Goal: Complete application form: Complete application form

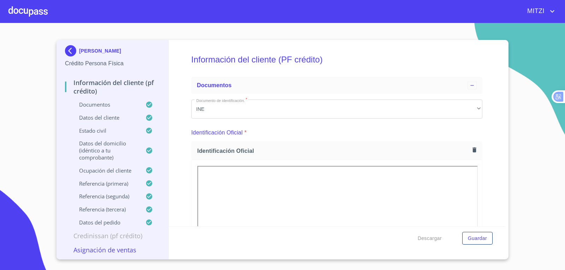
scroll to position [2739, 0]
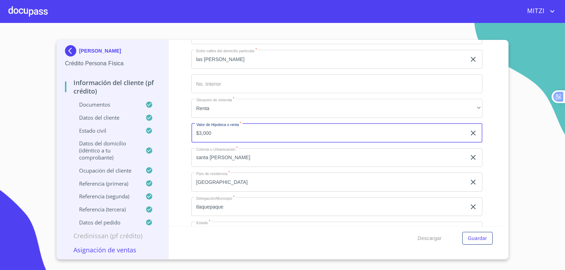
click at [31, 13] on div at bounding box center [27, 11] width 39 height 23
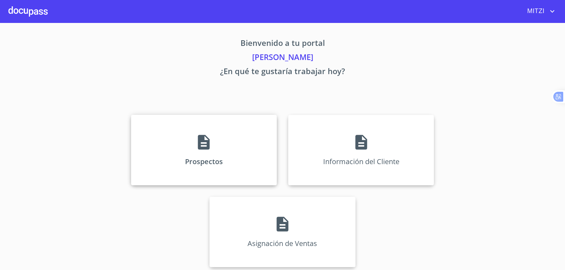
click at [241, 141] on div "Prospectos" at bounding box center [204, 150] width 146 height 71
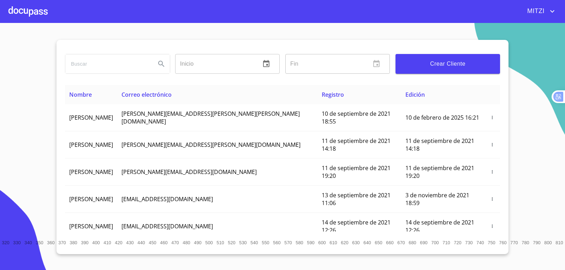
click at [421, 61] on span "Crear Cliente" at bounding box center [447, 64] width 93 height 10
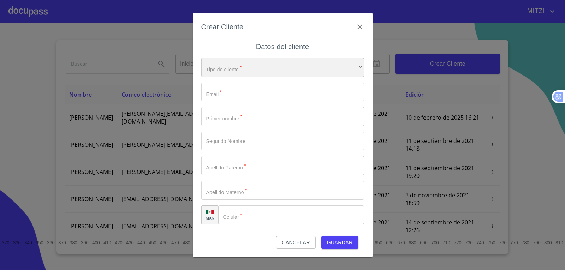
click at [302, 66] on div "​" at bounding box center [282, 67] width 163 height 19
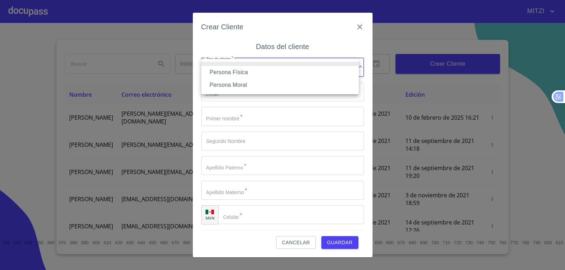
click at [255, 75] on li "Persona Física" at bounding box center [280, 72] width 158 height 13
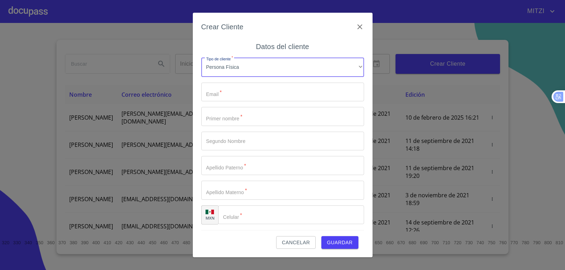
click at [243, 88] on input "Tipo de cliente   *" at bounding box center [282, 92] width 163 height 19
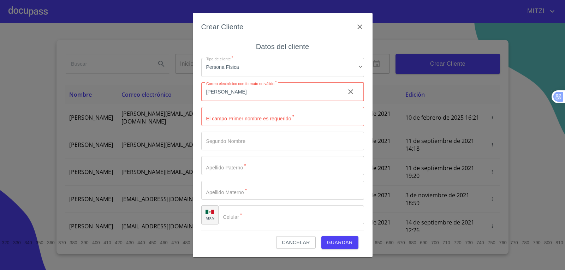
click at [243, 88] on input "[PERSON_NAME]" at bounding box center [270, 92] width 138 height 19
click at [247, 94] on input "[EMAIL_ADDRESS][DOMAIN_NAME]" at bounding box center [270, 92] width 138 height 19
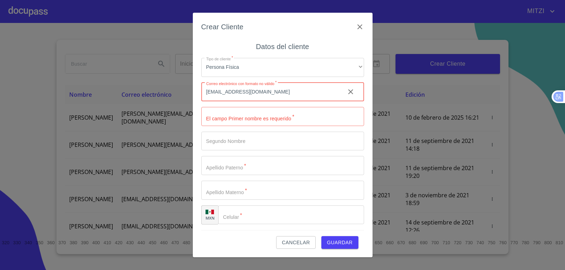
type input "[EMAIL_ADDRESS][DOMAIN_NAME]"
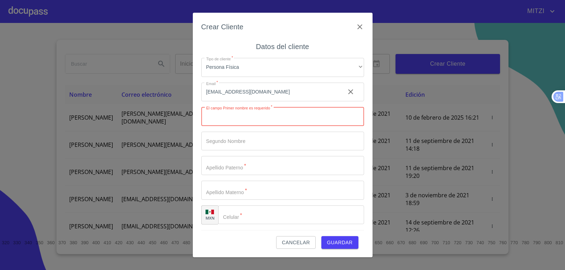
click at [233, 121] on input "Tipo de cliente   *" at bounding box center [282, 116] width 163 height 19
type input "[PERSON_NAME]"
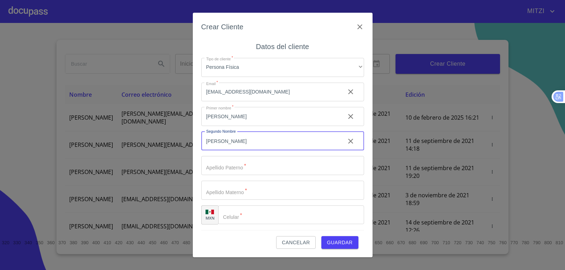
type input "[PERSON_NAME]"
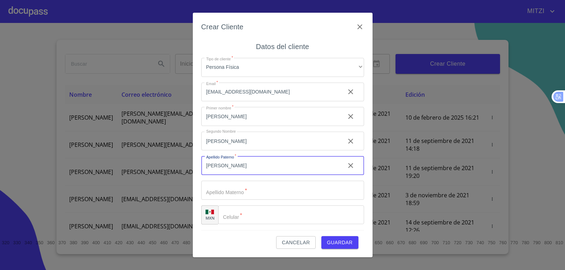
type input "[PERSON_NAME]"
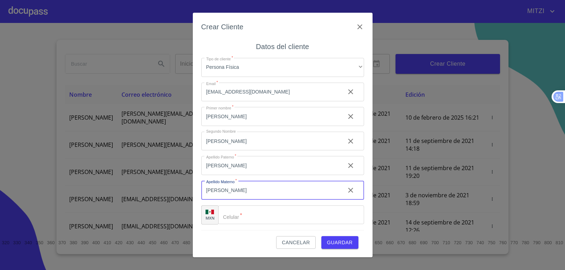
type input "[PERSON_NAME]"
click at [242, 164] on input "[PERSON_NAME]" at bounding box center [270, 165] width 138 height 19
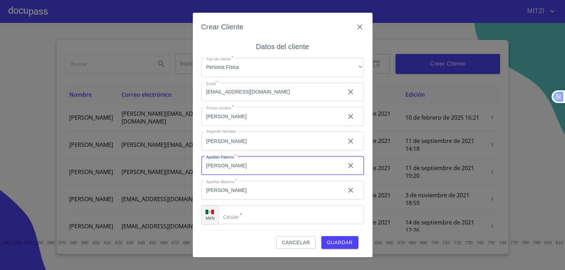
type input "[PERSON_NAME]"
click at [246, 214] on input "Tipo de cliente   *" at bounding box center [291, 215] width 146 height 19
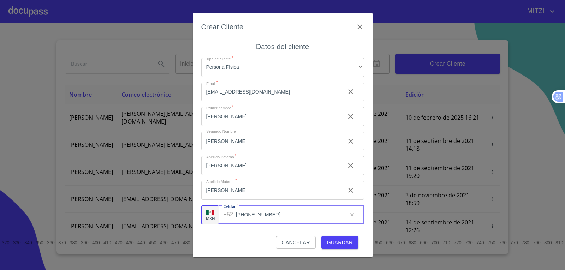
type input "[PHONE_NUMBER]"
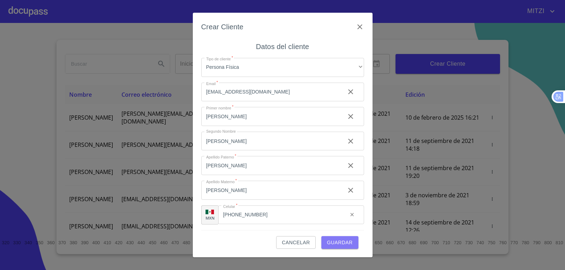
click at [339, 245] on span "Guardar" at bounding box center [340, 243] width 26 height 9
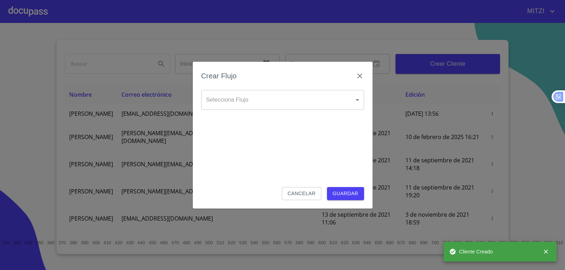
click at [298, 101] on body "[PERSON_NAME] ​ Fin ​ Crear Cliente Nombre Correo electrónico Registro Edición …" at bounding box center [282, 135] width 565 height 270
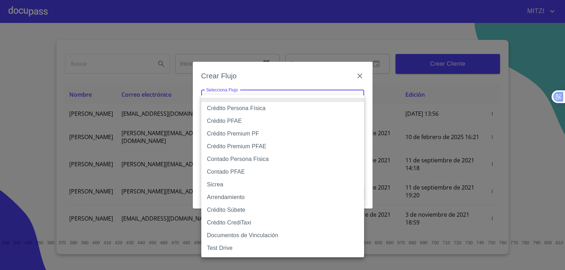
click at [253, 108] on li "Crédito Persona Física" at bounding box center [282, 108] width 163 height 13
type input "6009fb3c7d1714eb8809aa97"
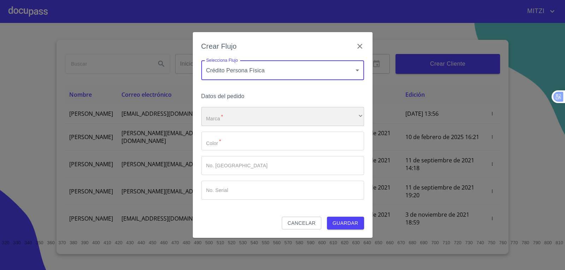
click at [232, 113] on div "​" at bounding box center [282, 116] width 163 height 19
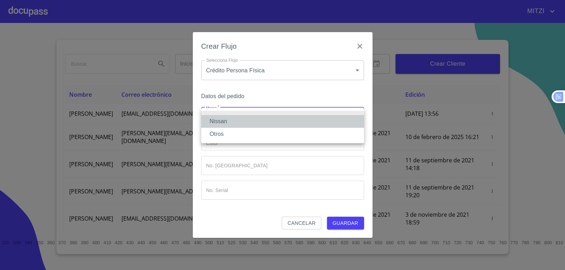
click at [225, 119] on li "Nissan" at bounding box center [282, 121] width 163 height 13
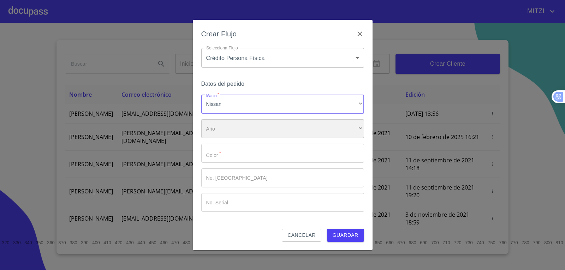
click at [230, 137] on div "​" at bounding box center [282, 128] width 163 height 19
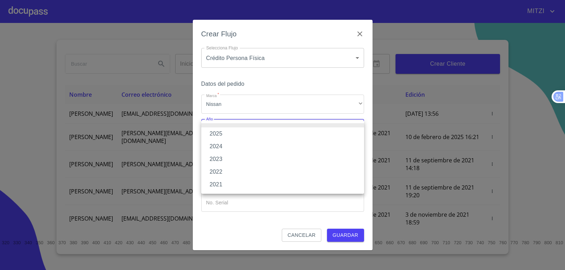
click at [221, 137] on li "2025" at bounding box center [282, 134] width 163 height 13
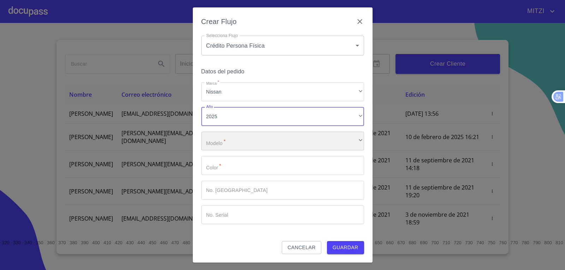
click at [245, 141] on div "​" at bounding box center [282, 141] width 163 height 19
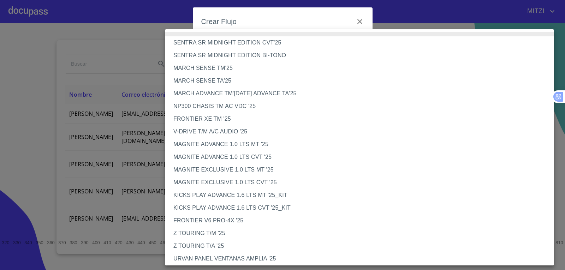
click at [228, 106] on li "NP300 CHASIS TM AC VDC '25" at bounding box center [362, 106] width 395 height 13
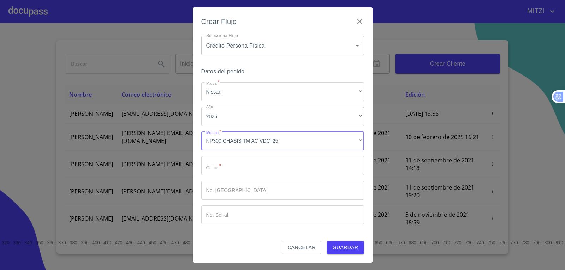
click at [240, 168] on input "Marca   *" at bounding box center [282, 165] width 163 height 19
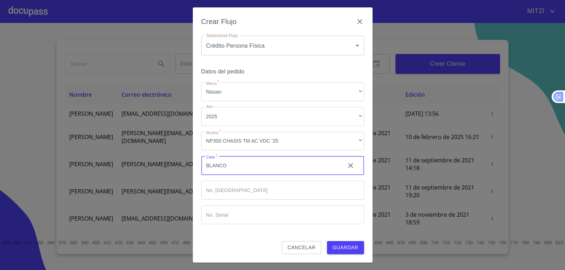
type input "BLANCO"
click at [350, 246] on span "Guardar" at bounding box center [346, 248] width 26 height 9
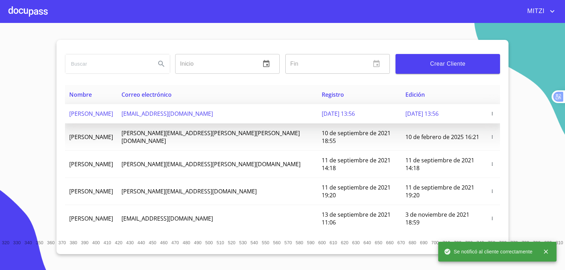
click at [490, 113] on icon "button" at bounding box center [492, 113] width 5 height 5
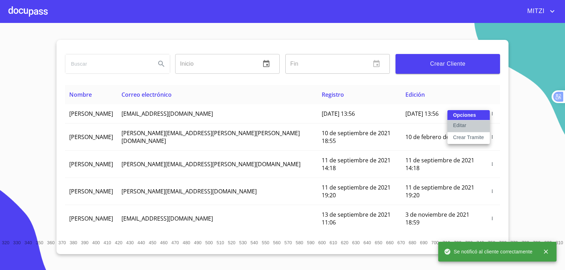
click at [467, 124] on button "Editar" at bounding box center [469, 127] width 42 height 12
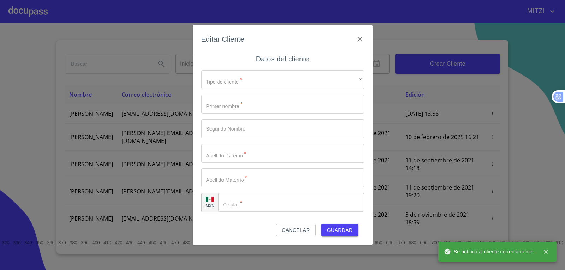
type input "[PERSON_NAME]"
type input "[PHONE_NUMBER]"
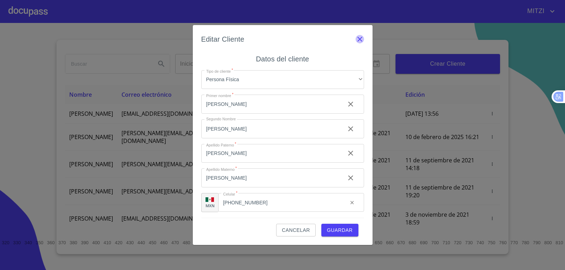
click at [360, 41] on icon "button" at bounding box center [360, 39] width 8 height 8
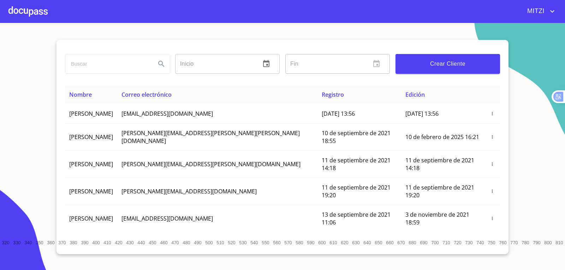
click at [33, 12] on div at bounding box center [27, 11] width 39 height 23
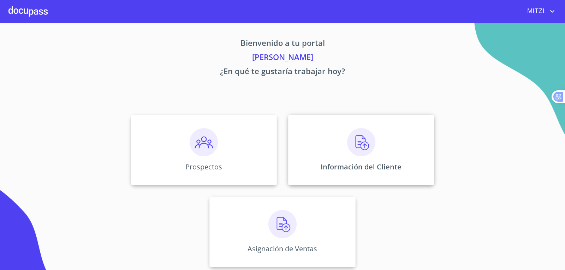
click at [348, 173] on div "Información del Cliente" at bounding box center [361, 150] width 146 height 71
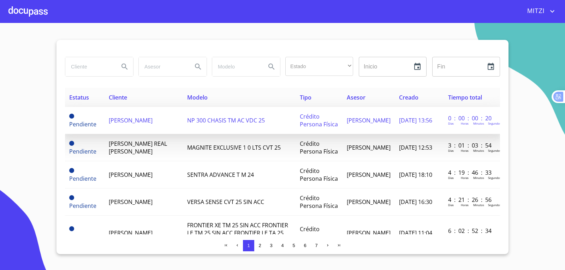
click at [120, 122] on span "[PERSON_NAME]" at bounding box center [131, 121] width 44 height 8
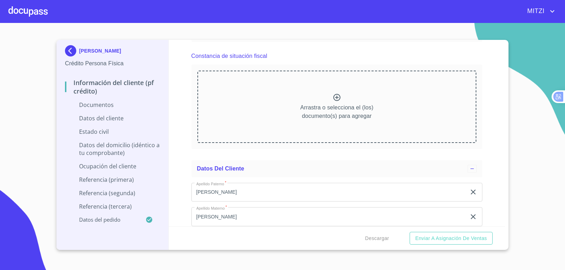
scroll to position [884, 0]
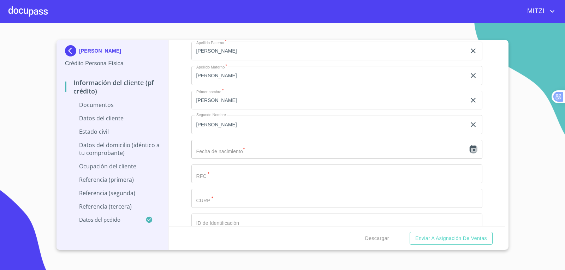
click at [469, 150] on icon "button" at bounding box center [473, 149] width 8 height 8
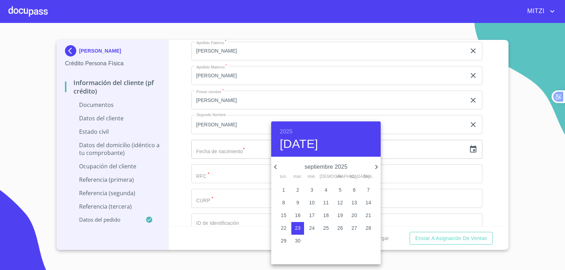
click at [287, 129] on h6 "2025" at bounding box center [286, 132] width 13 height 10
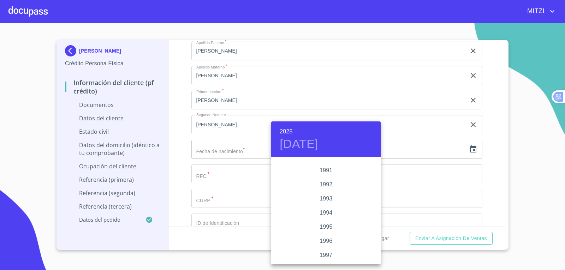
scroll to position [912, 0]
drag, startPoint x: 325, startPoint y: 196, endPoint x: 329, endPoint y: 182, distance: 15.2
click at [329, 182] on div "1925 1926 1927 1928 1929 1930 1931 1932 1933 1934 1935 1936 1937 1938 1939 1940…" at bounding box center [326, 211] width 110 height 106
click at [319, 185] on div "1991" at bounding box center [326, 186] width 110 height 14
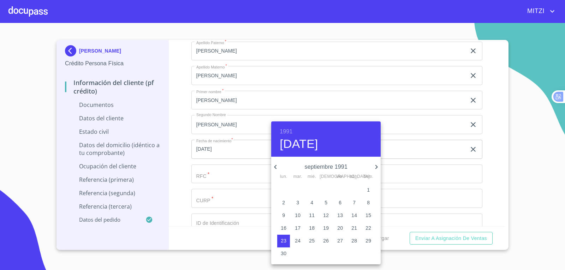
click at [376, 168] on icon "button" at bounding box center [376, 167] width 8 height 8
click at [341, 204] on p "8" at bounding box center [340, 202] width 3 height 7
type input "[DATE]"
click at [212, 169] on div at bounding box center [282, 135] width 565 height 270
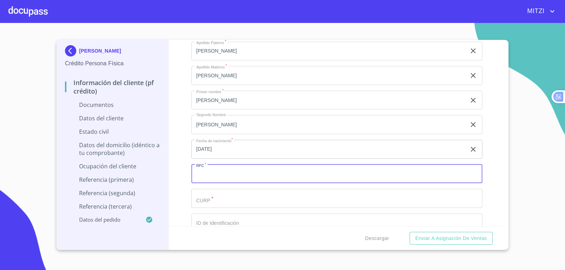
click at [214, 177] on input "Documento de identificación.   *" at bounding box center [338, 174] width 292 height 19
type input "JIOP911108Q16"
drag, startPoint x: 222, startPoint y: 175, endPoint x: 171, endPoint y: 169, distance: 51.9
click at [171, 169] on div "Información del cliente (PF crédito) Documentos Documento de identificación.   …" at bounding box center [337, 133] width 337 height 187
click at [232, 199] on input "Documento de identificación.   *" at bounding box center [338, 198] width 292 height 19
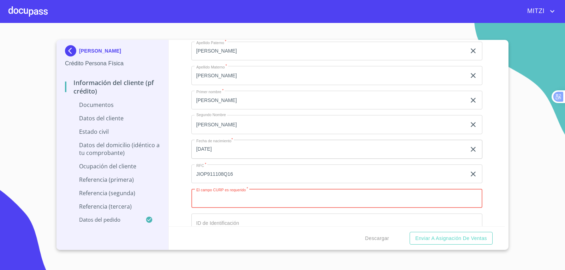
paste input "JIOP911108"
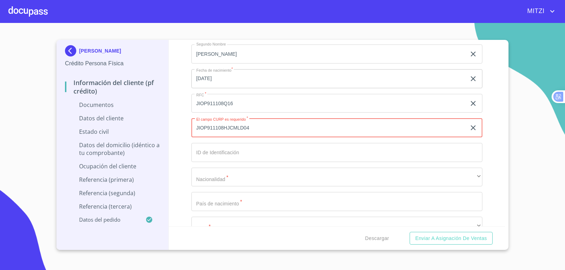
type input "JIOP911108HJCMLD04"
click at [241, 149] on input "Documento de identificación.   *" at bounding box center [338, 152] width 292 height 19
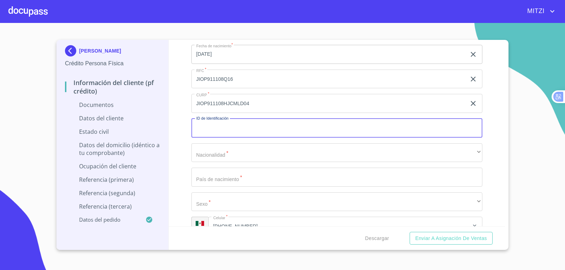
scroll to position [990, 0]
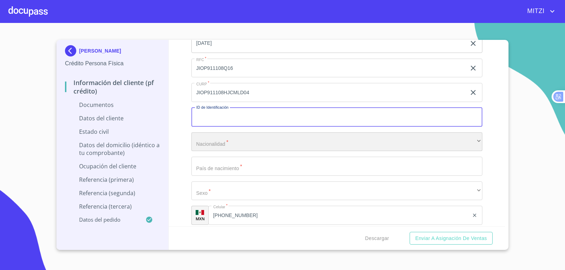
click at [232, 142] on div "​" at bounding box center [338, 142] width 292 height 19
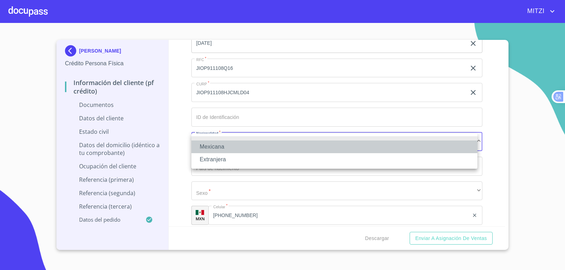
click at [207, 144] on li "Mexicana" at bounding box center [335, 147] width 286 height 13
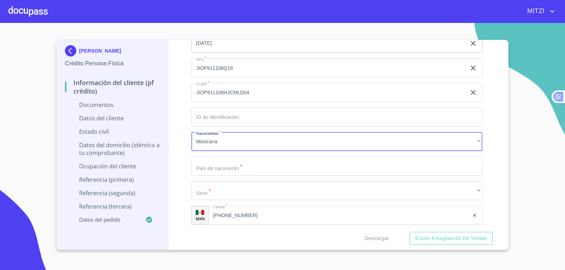
click at [241, 163] on input "Documento de identificación.   *" at bounding box center [338, 166] width 292 height 19
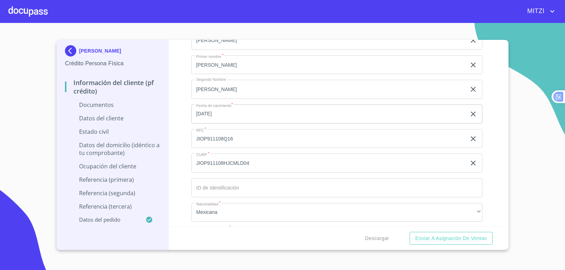
scroll to position [1025, 0]
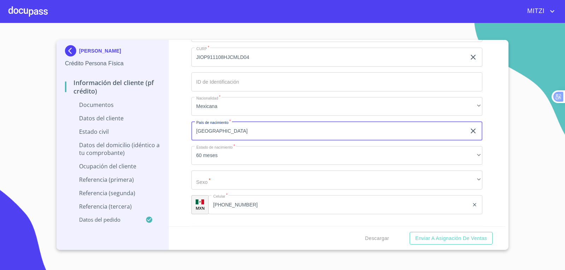
type input "[GEOGRAPHIC_DATA]"
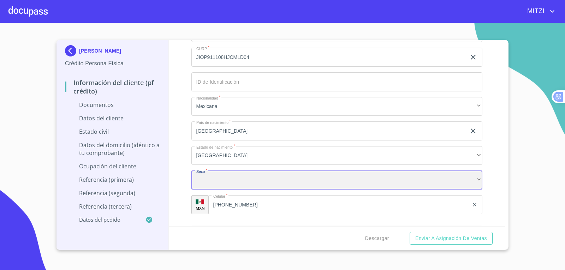
click at [227, 172] on div "​" at bounding box center [338, 180] width 292 height 19
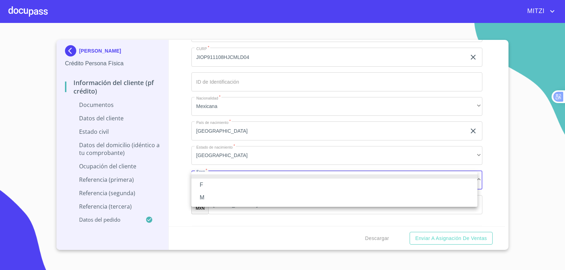
click at [203, 195] on li "M" at bounding box center [335, 198] width 286 height 13
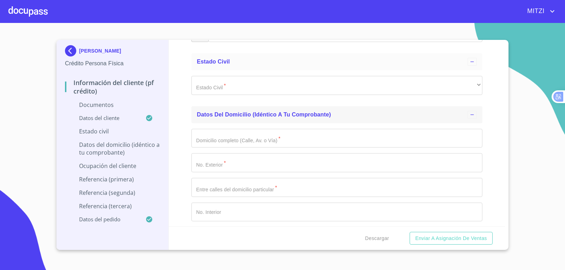
scroll to position [1202, 0]
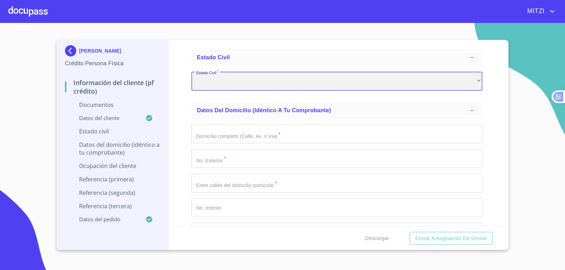
click at [270, 80] on div "​" at bounding box center [338, 81] width 292 height 19
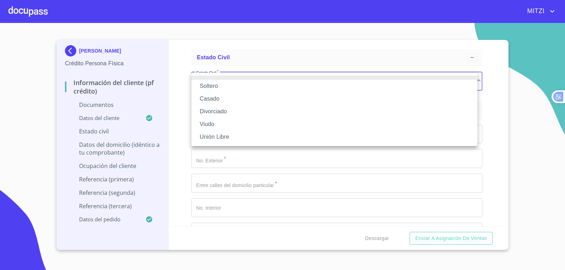
click at [199, 100] on li "Casado" at bounding box center [335, 99] width 286 height 13
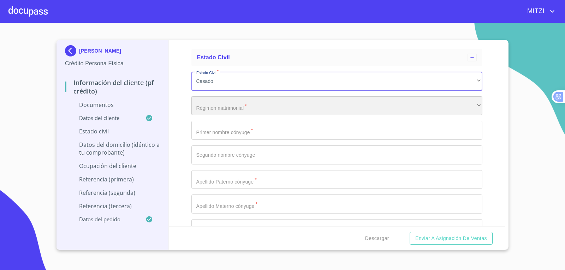
click at [256, 106] on div "​" at bounding box center [338, 105] width 292 height 19
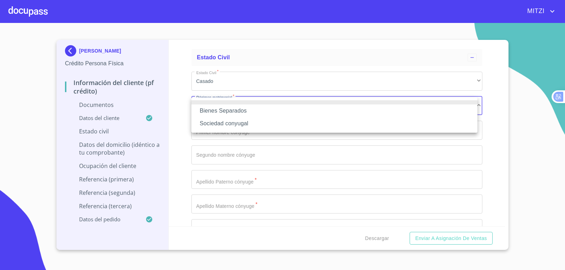
click at [237, 114] on li "Bienes Separados" at bounding box center [335, 111] width 286 height 13
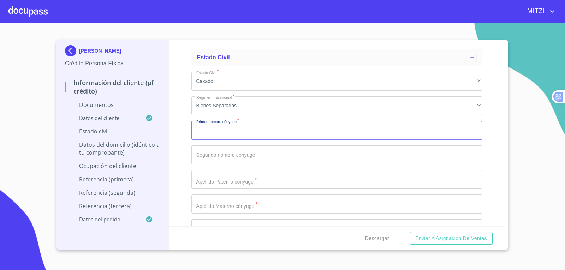
click at [230, 129] on input "Documento de identificación.   *" at bounding box center [338, 130] width 292 height 19
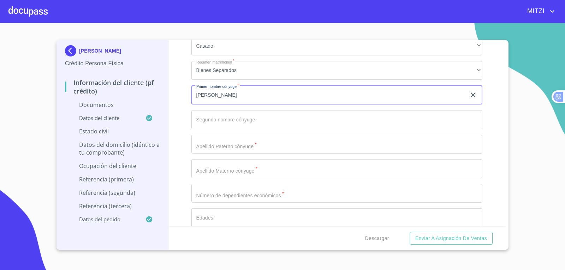
type input "[PERSON_NAME]"
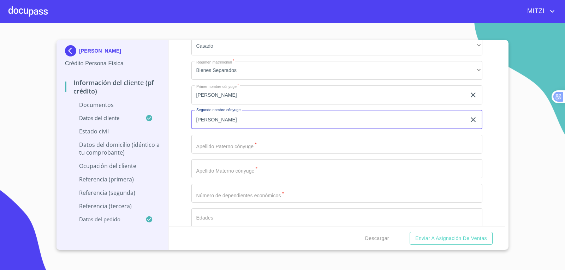
type input "[PERSON_NAME]"
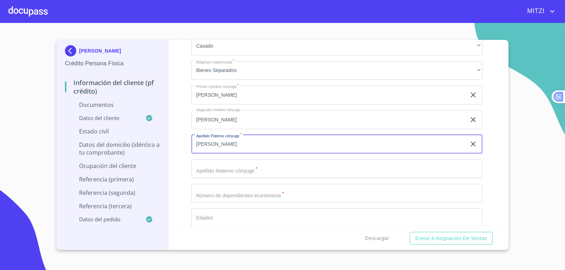
type input "[PERSON_NAME]"
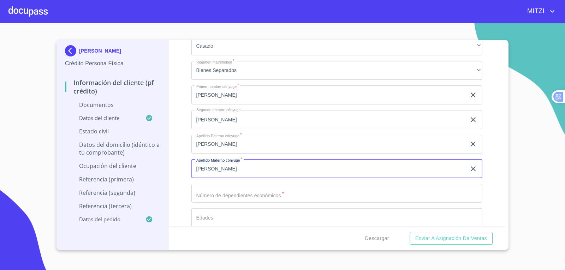
type input "[PERSON_NAME]"
click at [267, 198] on input "Documento de identificación.   *" at bounding box center [338, 193] width 292 height 19
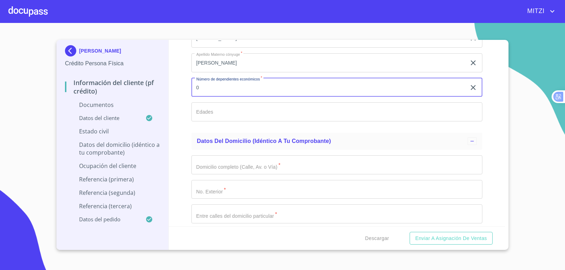
type input "0"
click at [225, 165] on input "Documento de identificación.   *" at bounding box center [338, 165] width 292 height 19
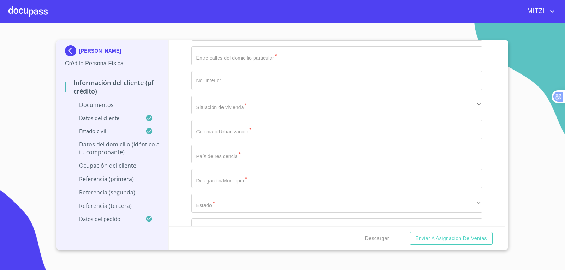
scroll to position [1520, 0]
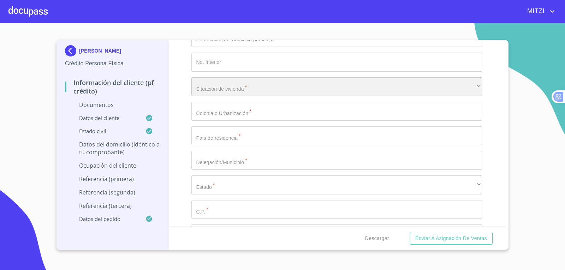
click at [247, 83] on div "​" at bounding box center [338, 86] width 292 height 19
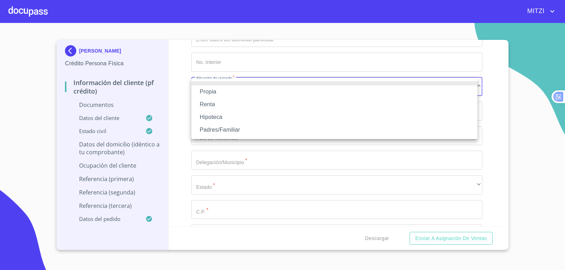
click at [222, 100] on li "Renta" at bounding box center [335, 104] width 286 height 13
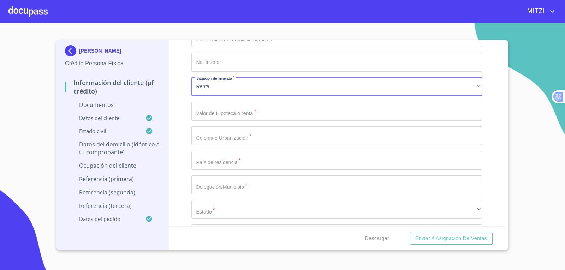
drag, startPoint x: 219, startPoint y: 112, endPoint x: 230, endPoint y: 113, distance: 11.3
click at [219, 112] on input "Documento de identificación.   *" at bounding box center [338, 111] width 292 height 19
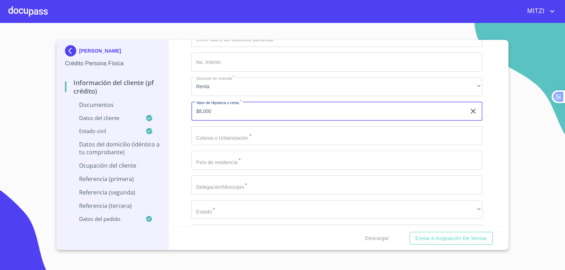
type input "$8,000"
click at [182, 127] on div "Información del cliente (PF crédito) Documentos Documento de identificación.   …" at bounding box center [337, 133] width 337 height 187
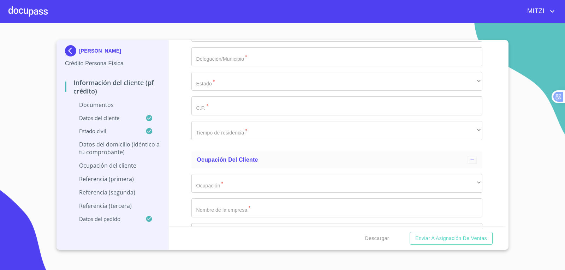
scroll to position [1661, 0]
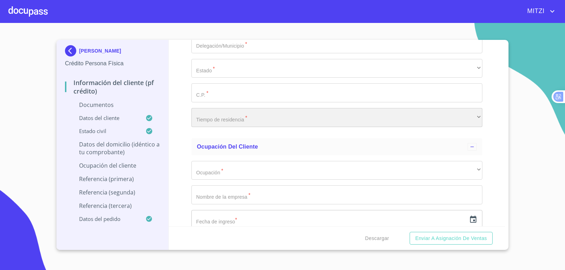
click at [262, 117] on div "​" at bounding box center [338, 117] width 292 height 19
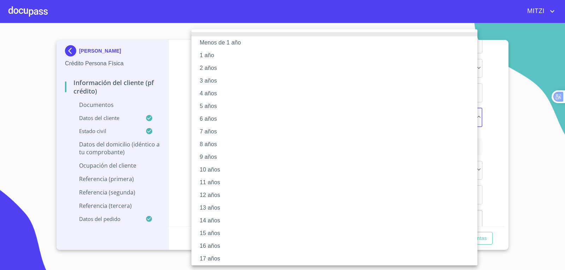
click at [235, 58] on li "1 año" at bounding box center [338, 55] width 292 height 13
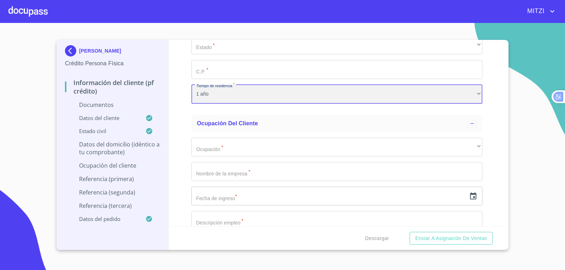
scroll to position [1696, 0]
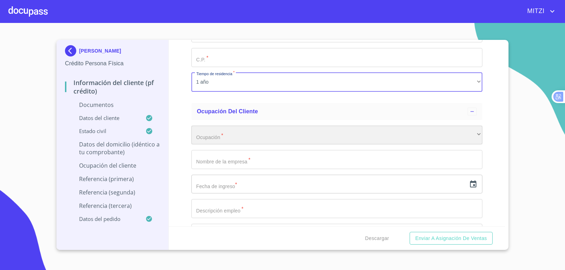
click at [234, 131] on div "​" at bounding box center [338, 135] width 292 height 19
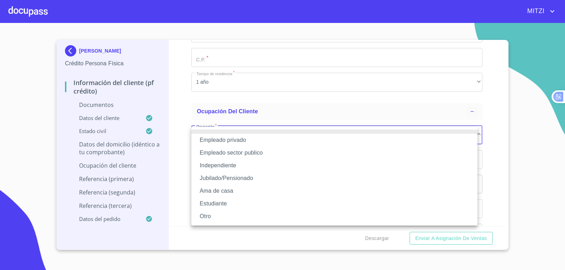
click at [219, 164] on li "Independiente" at bounding box center [335, 165] width 286 height 13
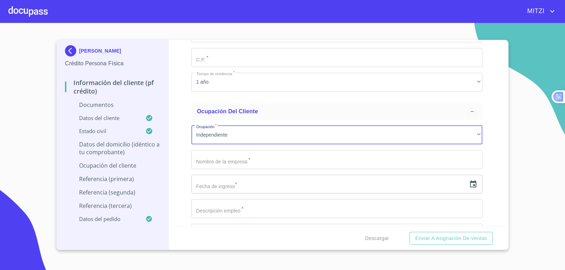
click at [215, 160] on input "Documento de identificación.   *" at bounding box center [338, 159] width 292 height 19
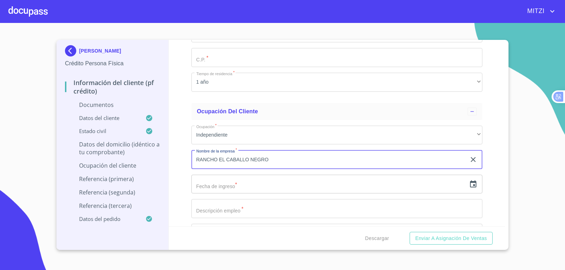
type input "RANCHO EL CABALLO NEGRO"
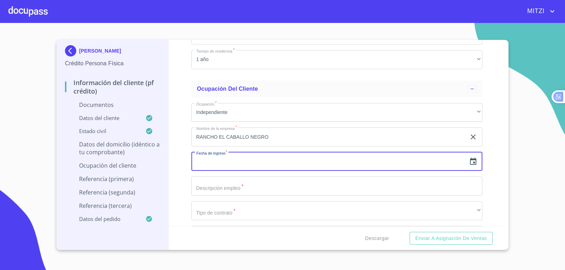
scroll to position [1732, 0]
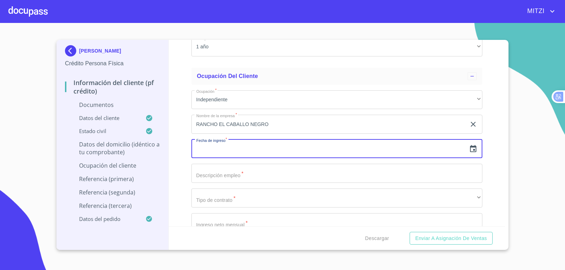
click at [470, 147] on icon "button" at bounding box center [473, 148] width 6 height 7
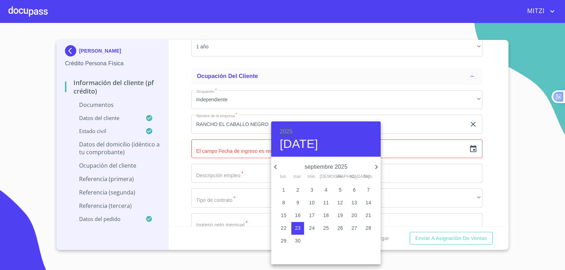
click at [289, 131] on h6 "2025" at bounding box center [286, 132] width 13 height 10
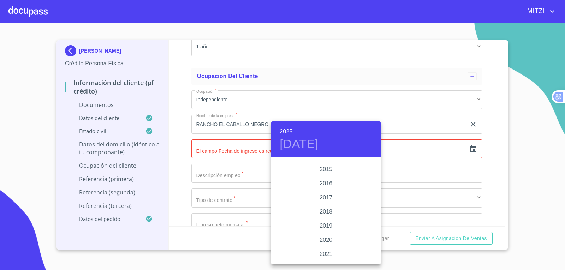
scroll to position [1265, 0]
click at [330, 170] on div "2015" at bounding box center [326, 172] width 110 height 14
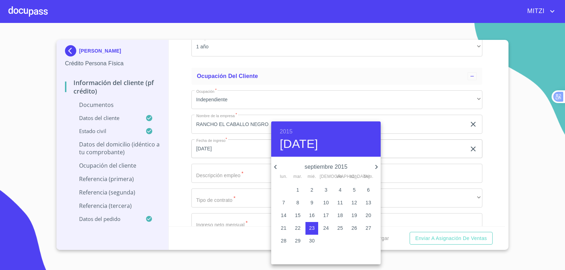
click at [275, 166] on icon "button" at bounding box center [275, 167] width 2 height 4
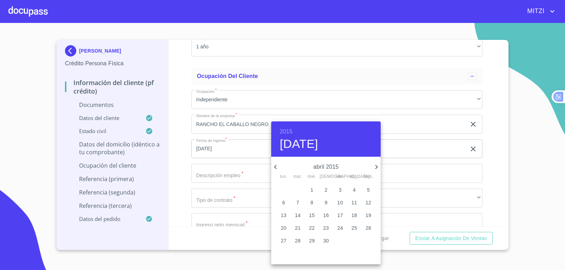
click at [275, 166] on icon "button" at bounding box center [275, 167] width 2 height 4
click at [328, 189] on span "1" at bounding box center [326, 190] width 13 height 7
type input "1 de ene. de 2015"
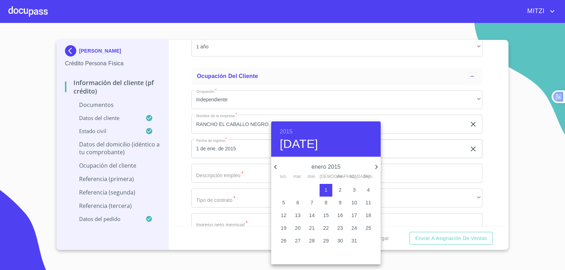
click at [222, 176] on div at bounding box center [282, 135] width 565 height 270
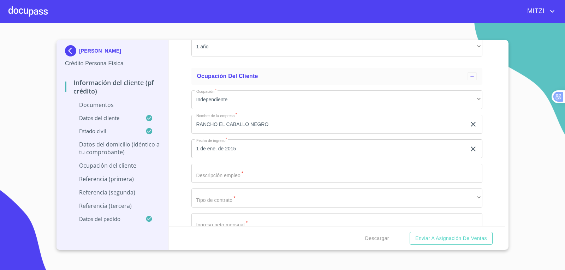
click at [230, 172] on input "Documento de identificación.   *" at bounding box center [338, 173] width 292 height 19
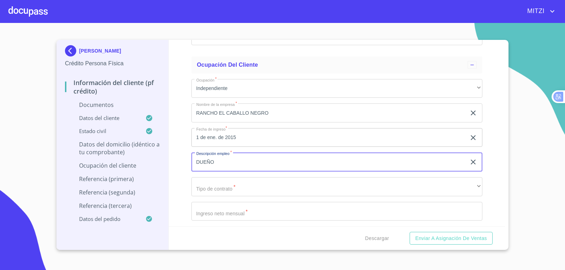
scroll to position [1732, 0]
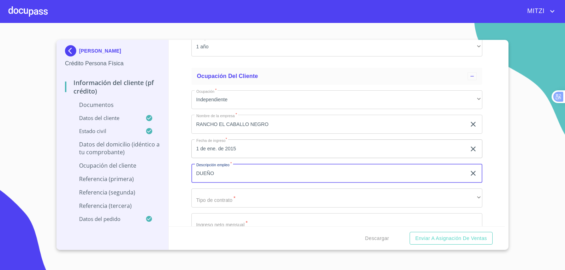
type input "DUEÑO"
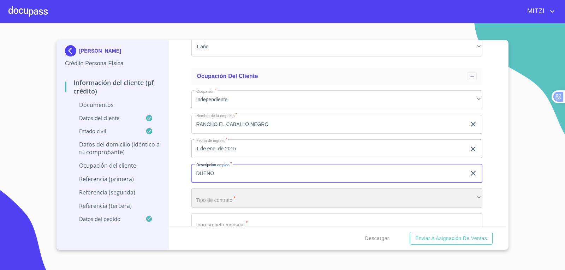
click at [219, 193] on div "​" at bounding box center [338, 198] width 292 height 19
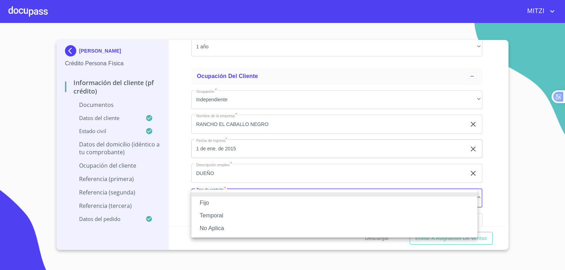
click at [218, 199] on li "Fijo" at bounding box center [335, 203] width 286 height 13
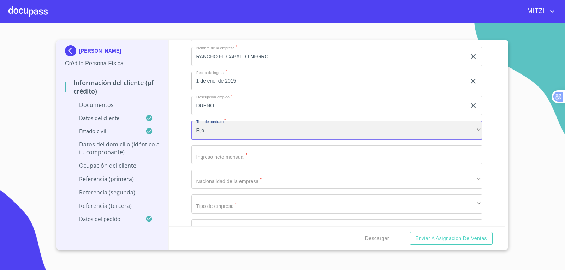
scroll to position [1802, 0]
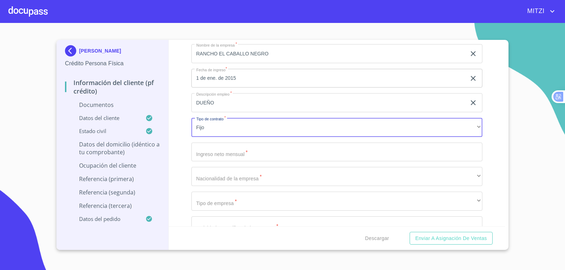
click at [243, 153] on input "Documento de identificación.   *" at bounding box center [338, 152] width 292 height 19
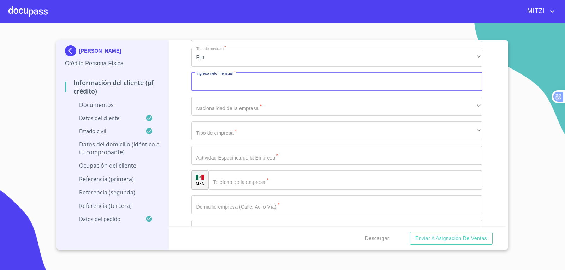
scroll to position [1873, 0]
type input "50000"
click at [178, 112] on div "Información del cliente (PF crédito) Documentos Documento de identificación.   …" at bounding box center [337, 133] width 337 height 187
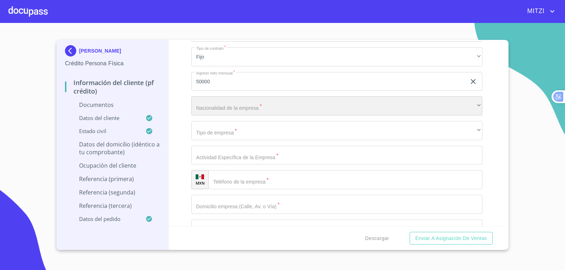
click at [199, 105] on div "​" at bounding box center [338, 105] width 292 height 19
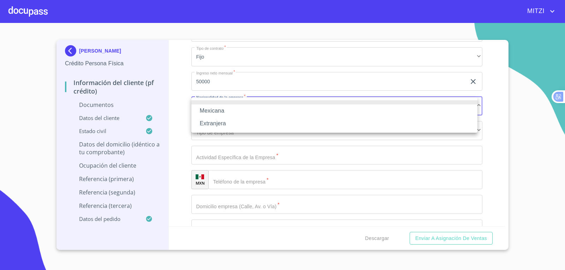
click at [247, 79] on div at bounding box center [282, 135] width 565 height 270
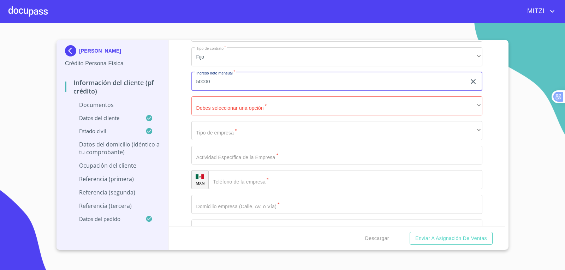
click at [245, 81] on input "50000" at bounding box center [329, 81] width 275 height 19
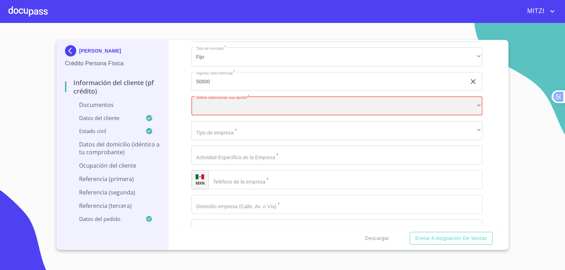
click at [222, 103] on div "​" at bounding box center [338, 105] width 292 height 19
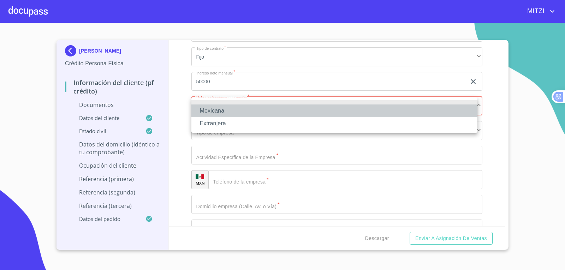
click at [214, 108] on li "Mexicana" at bounding box center [335, 111] width 286 height 13
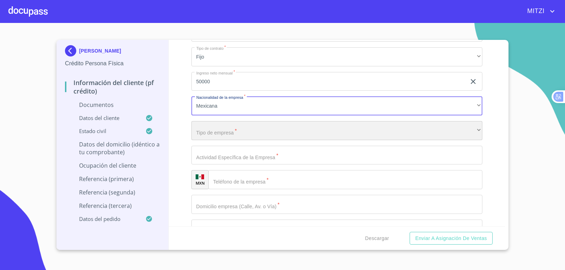
click at [235, 133] on div "​" at bounding box center [338, 130] width 292 height 19
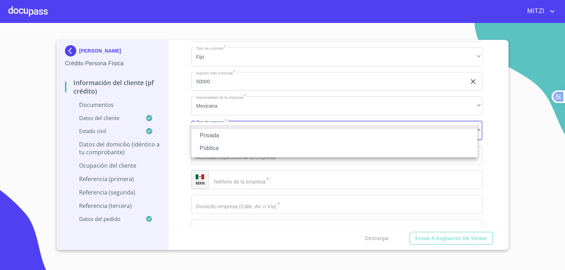
click at [207, 131] on li "Privada" at bounding box center [335, 135] width 286 height 13
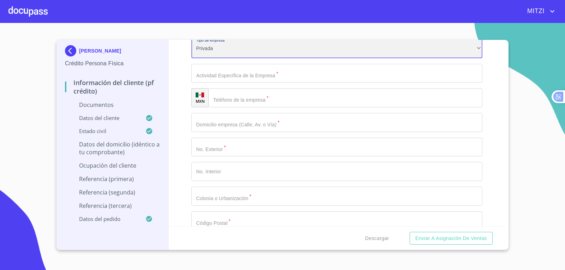
scroll to position [1944, 0]
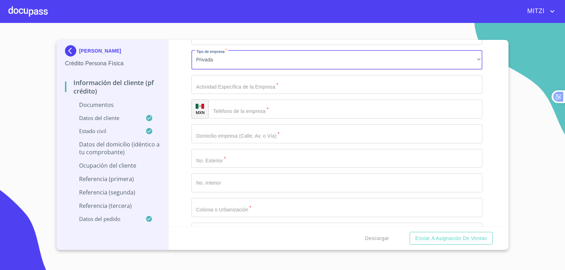
click at [281, 110] on input "Documento de identificación.   *" at bounding box center [346, 109] width 275 height 19
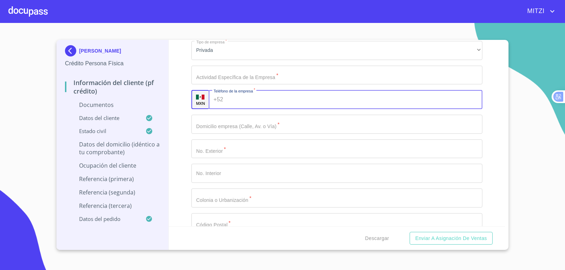
scroll to position [1979, 0]
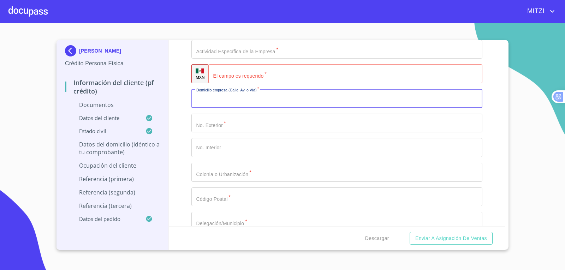
click at [265, 101] on input "Documento de identificación.   *" at bounding box center [338, 98] width 292 height 19
click at [245, 100] on input "Documento de identificación.   *" at bounding box center [338, 98] width 292 height 19
type input "JUAREZ"
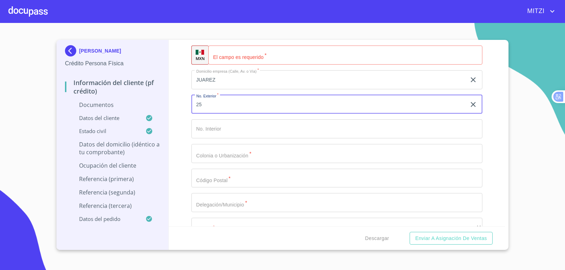
scroll to position [2014, 0]
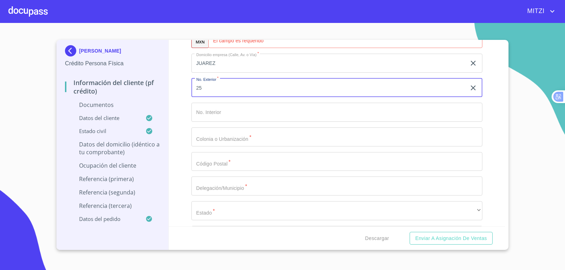
type input "25"
click at [234, 136] on input "Documento de identificación.   *" at bounding box center [338, 137] width 292 height 19
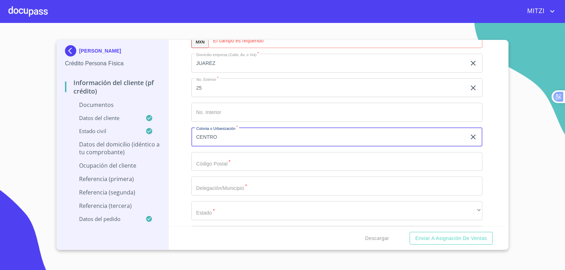
type input "CENTRO"
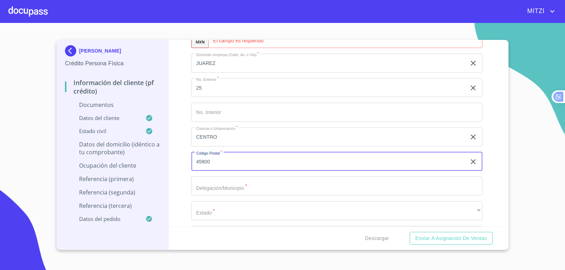
type input "45800"
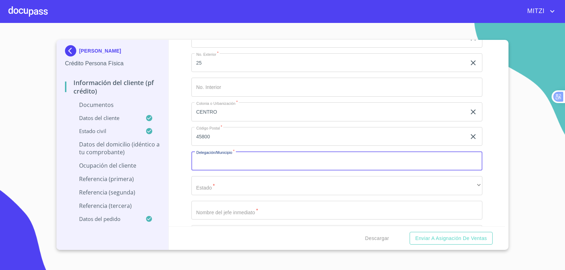
scroll to position [2085, 0]
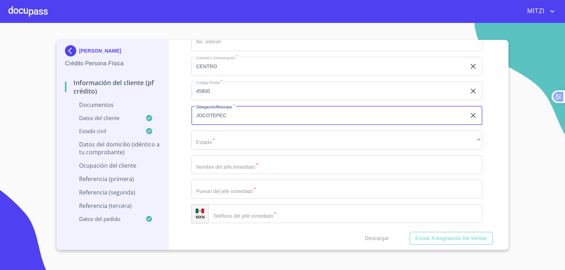
type input "JOCOTEPEC"
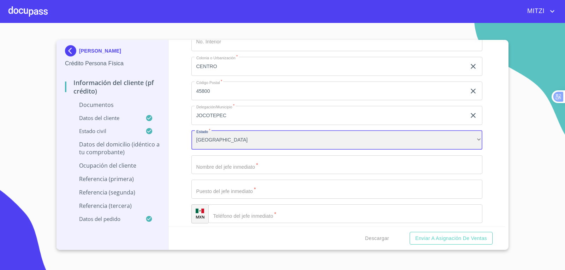
scroll to position [2120, 0]
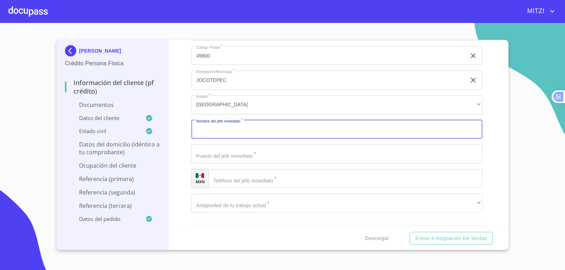
click at [261, 131] on input "Documento de identificación.   *" at bounding box center [338, 129] width 292 height 19
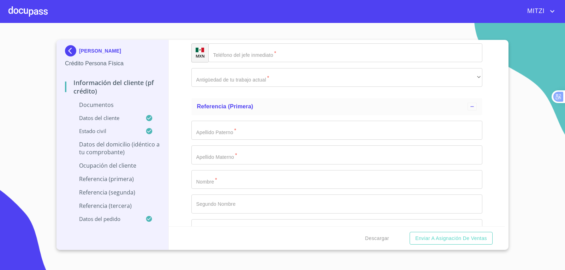
scroll to position [2262, 0]
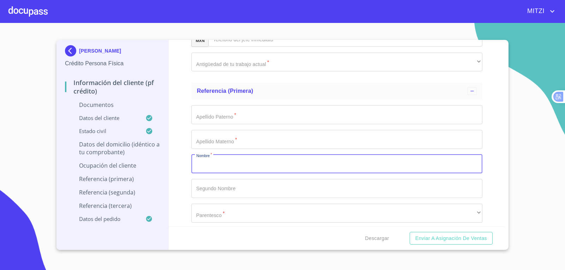
click at [267, 166] on input "Documento de identificación.   *" at bounding box center [338, 164] width 292 height 19
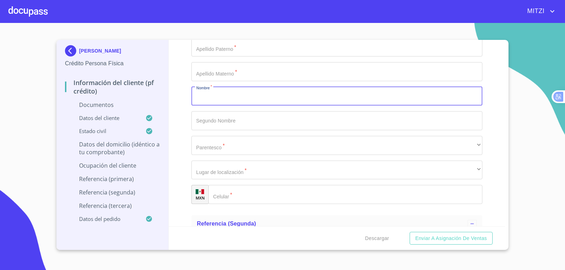
scroll to position [2333, 0]
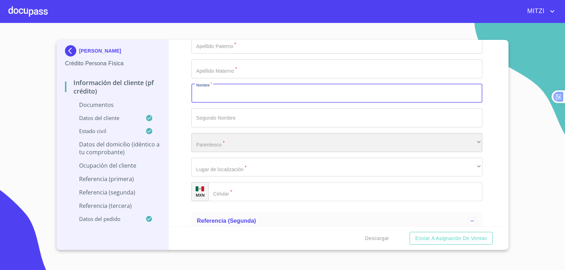
click at [238, 147] on div "​" at bounding box center [338, 142] width 292 height 19
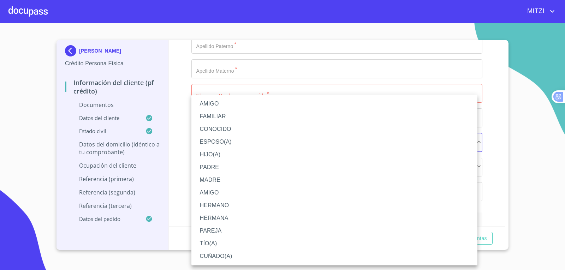
click at [218, 181] on li "MADRE" at bounding box center [335, 180] width 286 height 13
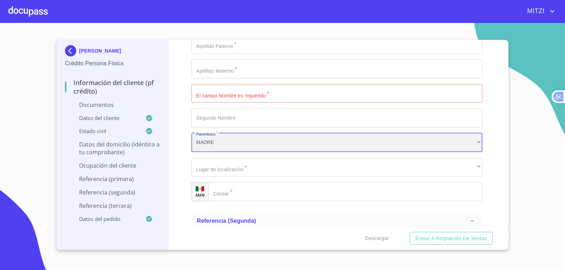
click at [227, 141] on div "MADRE" at bounding box center [338, 142] width 292 height 19
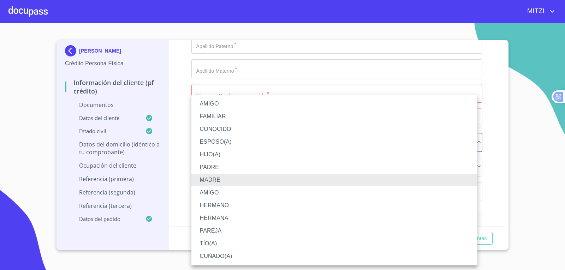
click at [223, 141] on li "ESPOSO(A)" at bounding box center [335, 142] width 286 height 13
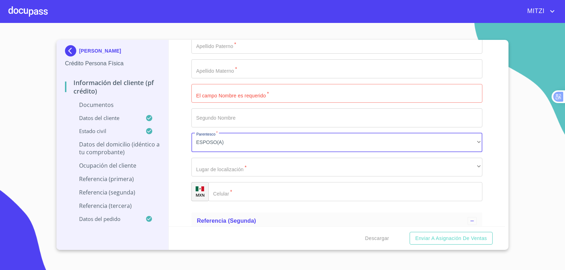
click at [218, 191] on div "​" at bounding box center [346, 191] width 275 height 19
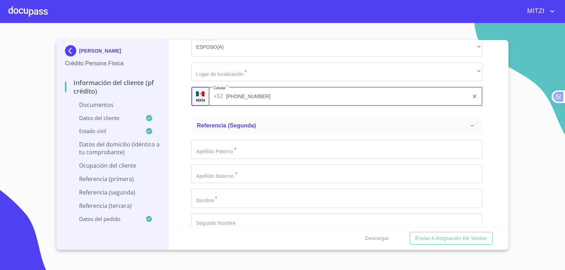
scroll to position [2439, 0]
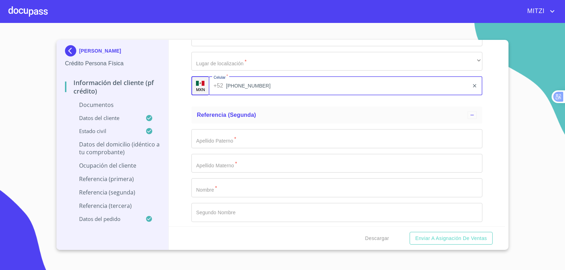
type input "[PHONE_NUMBER]"
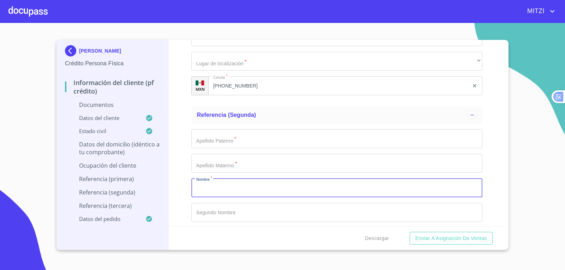
click at [236, 183] on input "Documento de identificación.   *" at bounding box center [338, 187] width 292 height 19
click at [229, 185] on input "Documento de identificación.   *" at bounding box center [338, 187] width 292 height 19
click at [222, 210] on input "Documento de identificación.   *" at bounding box center [338, 212] width 292 height 19
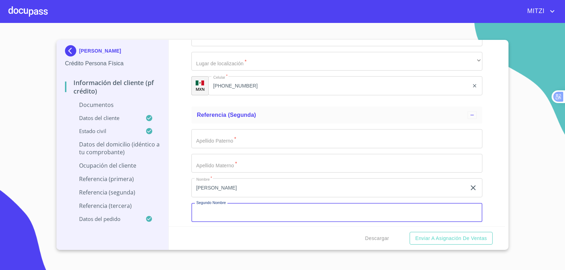
click at [244, 185] on input "[PERSON_NAME]" at bounding box center [329, 187] width 275 height 19
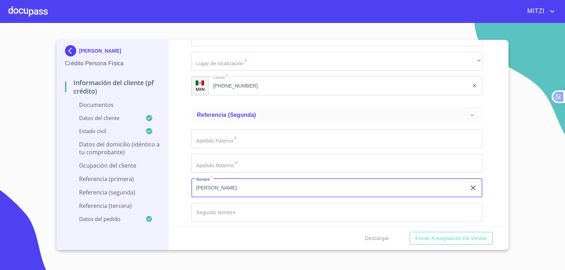
click at [244, 185] on input "[PERSON_NAME]" at bounding box center [329, 187] width 275 height 19
type input "[PERSON_NAME]"
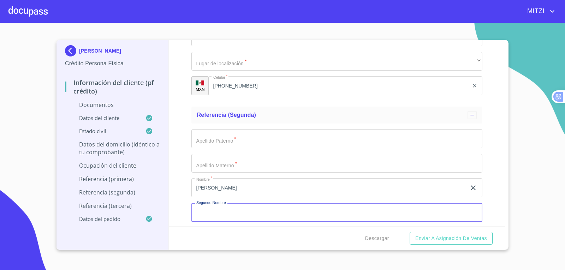
click at [251, 137] on input "Documento de identificación.   *" at bounding box center [338, 138] width 292 height 19
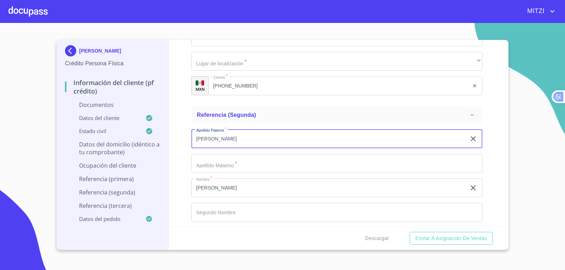
type input "[PERSON_NAME]"
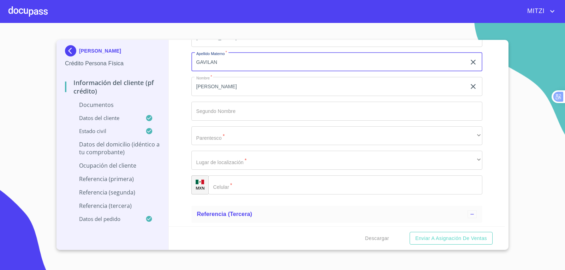
scroll to position [2545, 0]
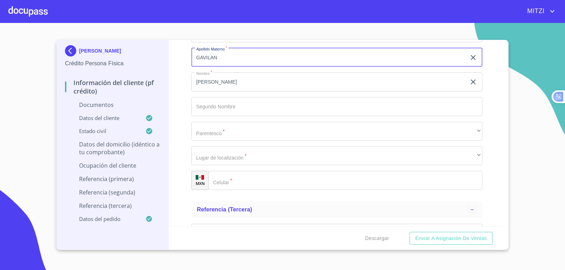
type input "GAVILAN"
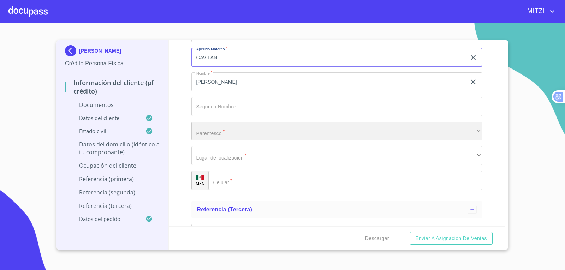
click at [241, 132] on div "​" at bounding box center [338, 131] width 292 height 19
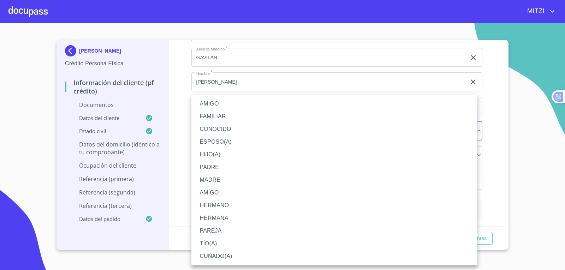
click at [233, 105] on li "AMIGO" at bounding box center [335, 104] width 286 height 13
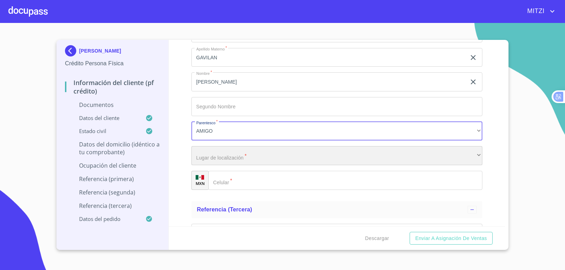
click at [233, 155] on div "​" at bounding box center [338, 155] width 292 height 19
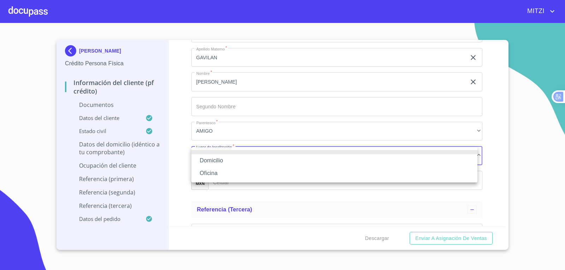
click at [212, 158] on li "Domicilio" at bounding box center [335, 160] width 286 height 13
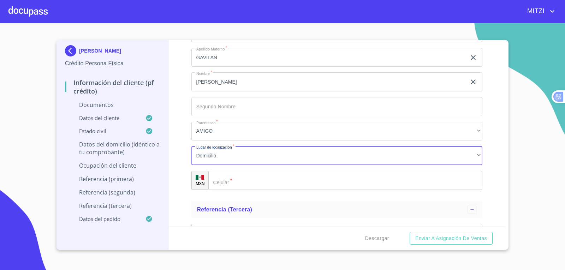
click at [256, 183] on input "Documento de identificación.   *" at bounding box center [346, 180] width 275 height 19
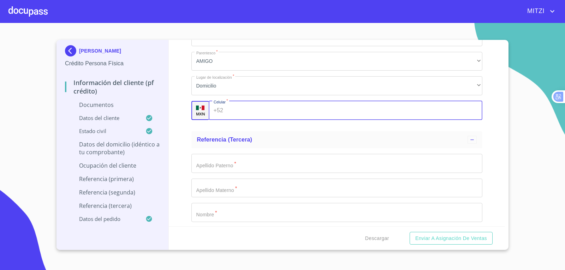
scroll to position [2615, 0]
type input "[PHONE_NUMBER]"
click at [183, 131] on div "Información del cliente (PF crédito) Documentos Documento de identificación.   …" at bounding box center [337, 133] width 337 height 187
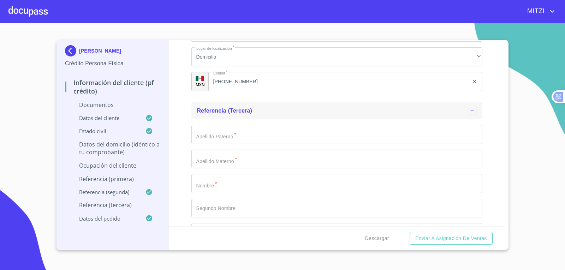
scroll to position [2686, 0]
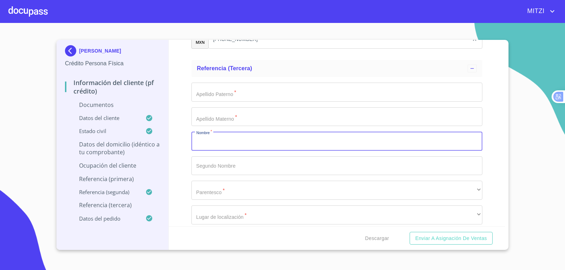
click at [239, 140] on input "Documento de identificación.   *" at bounding box center [338, 141] width 292 height 19
type input "[PERSON_NAME]"
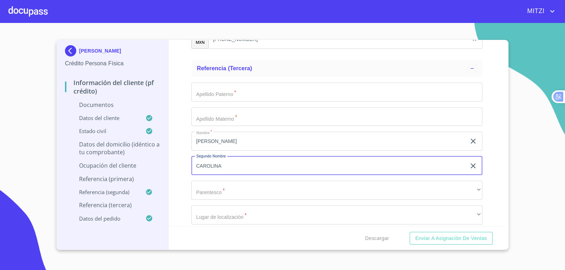
type input "CAROLINA"
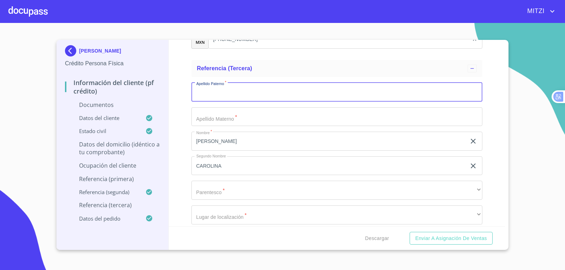
click at [222, 96] on input "Documento de identificación.   *" at bounding box center [338, 92] width 292 height 19
type input "[PERSON_NAME]"
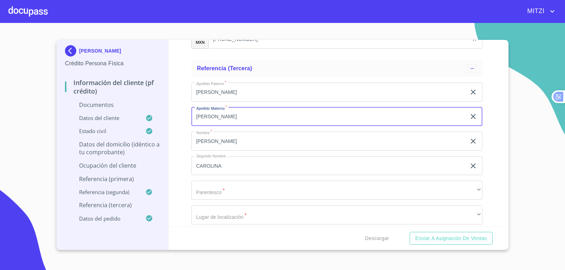
type input "[PERSON_NAME]"
click at [183, 78] on div "Información del cliente (PF crédito) Documentos Documento de identificación.   …" at bounding box center [337, 133] width 337 height 187
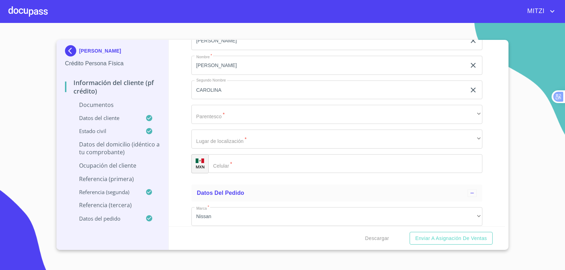
scroll to position [2721, 0]
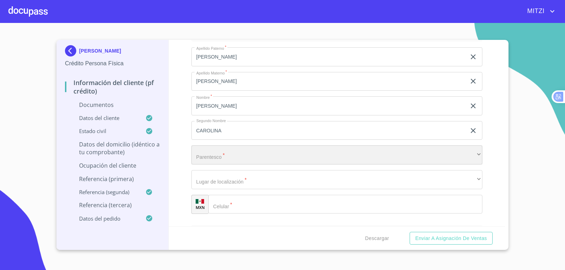
click at [224, 156] on div "​" at bounding box center [338, 155] width 292 height 19
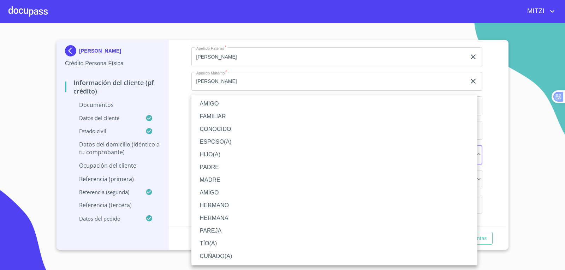
click at [228, 219] on li "HERMANA" at bounding box center [335, 218] width 286 height 13
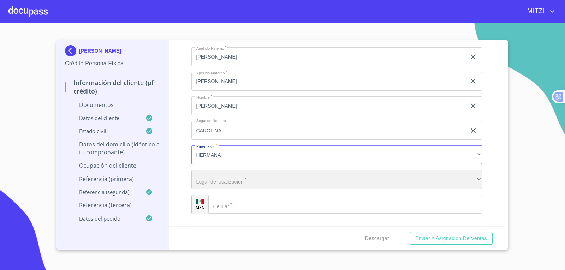
click at [237, 183] on div "​" at bounding box center [338, 179] width 292 height 19
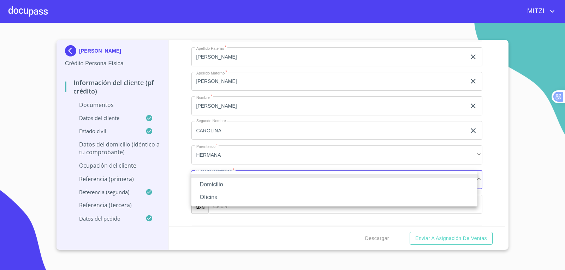
click at [227, 184] on li "Domicilio" at bounding box center [335, 184] width 286 height 13
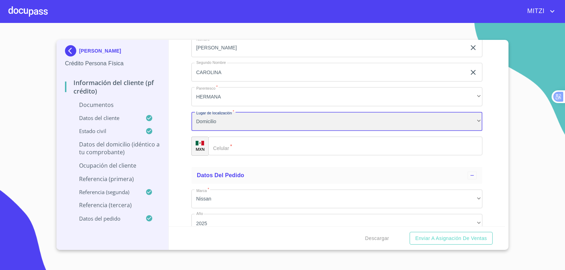
scroll to position [2792, 0]
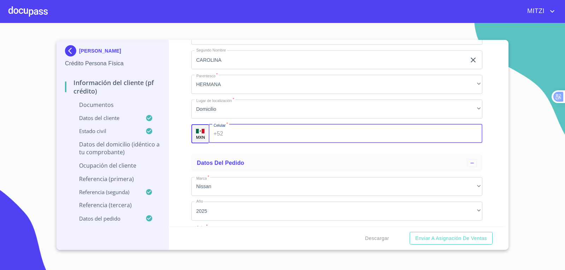
click at [246, 140] on input "Documento de identificación.   *" at bounding box center [354, 133] width 257 height 19
type input "[PHONE_NUMBER]"
click at [176, 125] on div "Información del cliente (PF crédito) Documentos Documento de identificación.   …" at bounding box center [337, 133] width 337 height 187
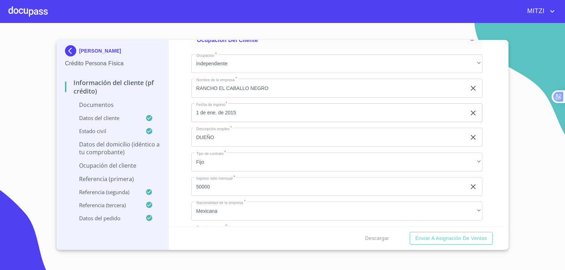
scroll to position [1767, 0]
